Goal: Information Seeking & Learning: Learn about a topic

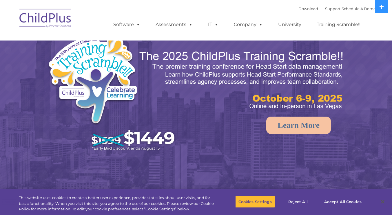
select select "MEDIUM"
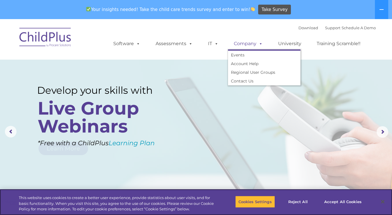
scroll to position [4, 0]
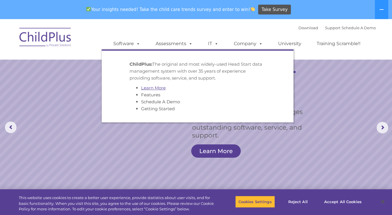
click at [145, 88] on link "Learn More" at bounding box center [153, 88] width 25 height 6
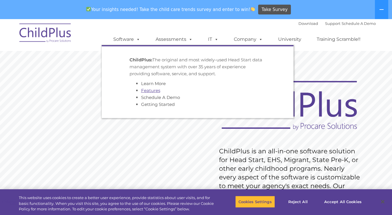
click at [145, 92] on link "Features" at bounding box center [150, 91] width 19 height 6
click at [147, 89] on link "Features" at bounding box center [150, 91] width 19 height 6
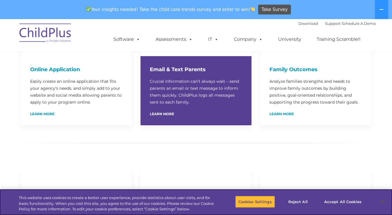
scroll to position [403, 0]
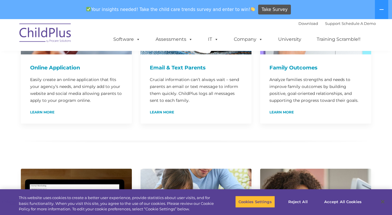
click at [149, 124] on div at bounding box center [196, 141] width 359 height 35
